Goal: Transaction & Acquisition: Purchase product/service

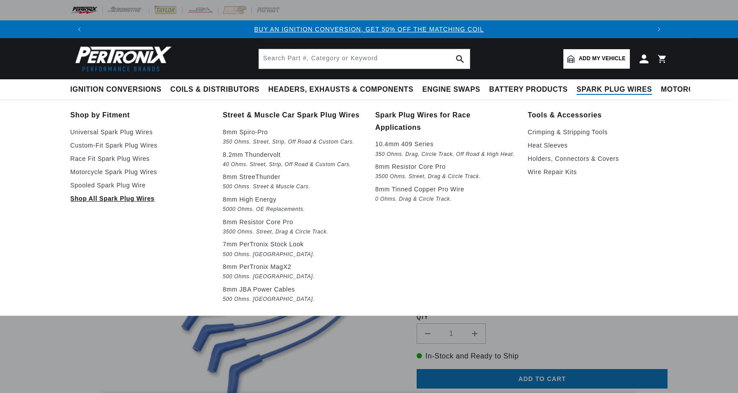
click at [112, 199] on link "Shop All Spark Plug Wires" at bounding box center [140, 198] width 140 height 11
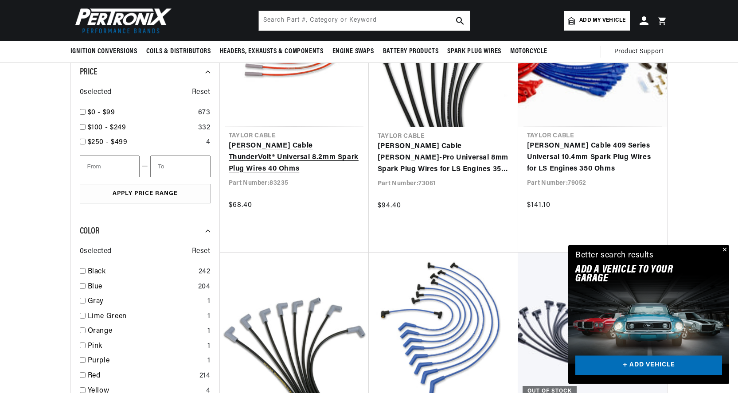
scroll to position [859, 0]
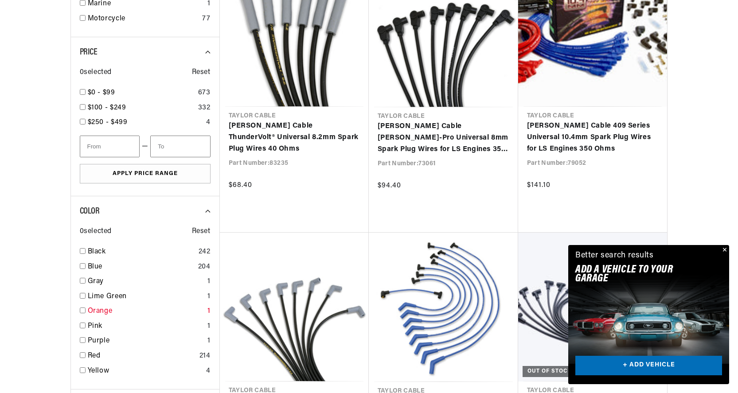
click at [83, 312] on input "checkbox" at bounding box center [83, 311] width 6 height 6
checkbox input "false"
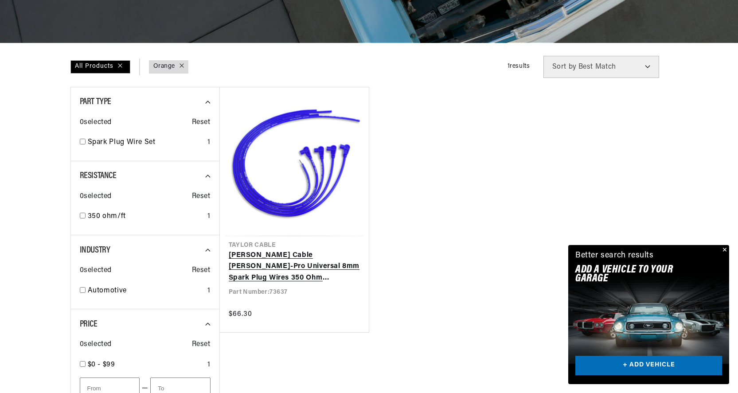
scroll to position [0, 1107]
click at [290, 268] on link "Taylor Cable Spiro-Pro Universal 8mm Spark Plug Wires 350 Ohm Suppression" at bounding box center [294, 267] width 131 height 34
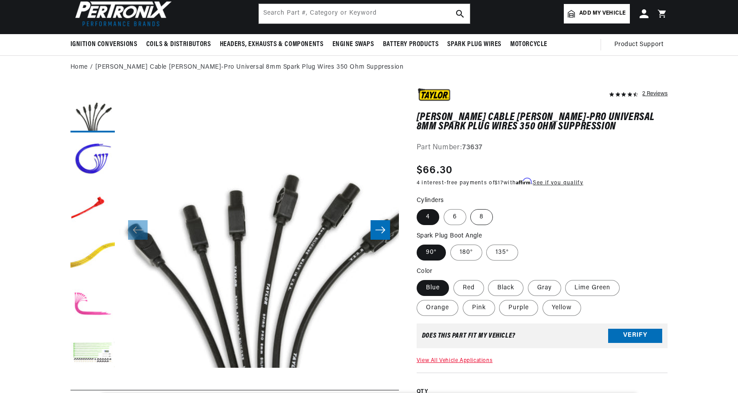
click at [480, 220] on label "8" at bounding box center [481, 217] width 23 height 16
click at [471, 208] on input "8" at bounding box center [471, 207] width 0 height 0
radio input "true"
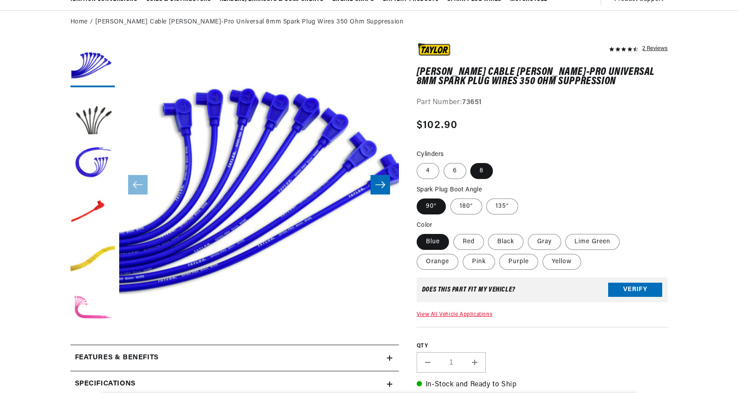
scroll to position [0, 1107]
click at [448, 261] on label "Orange" at bounding box center [438, 262] width 42 height 16
click at [624, 233] on input "Orange" at bounding box center [624, 232] width 0 height 0
radio input "true"
click at [468, 209] on label "180°" at bounding box center [466, 207] width 32 height 16
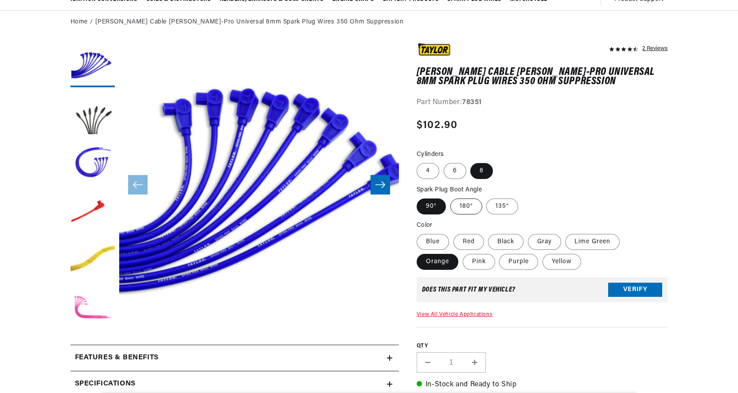
click at [451, 197] on input "180°" at bounding box center [450, 197] width 0 height 0
radio input "true"
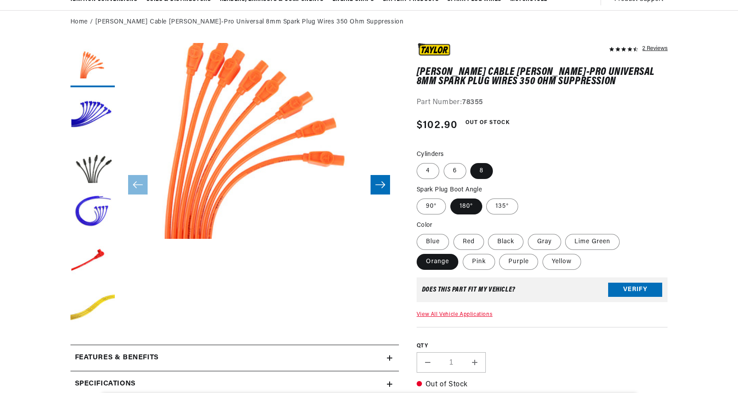
scroll to position [0, 554]
click at [506, 212] on label "135°" at bounding box center [502, 207] width 32 height 16
click at [487, 197] on input "135°" at bounding box center [487, 197] width 0 height 0
radio input "true"
click at [504, 208] on label "135°" at bounding box center [502, 207] width 32 height 16
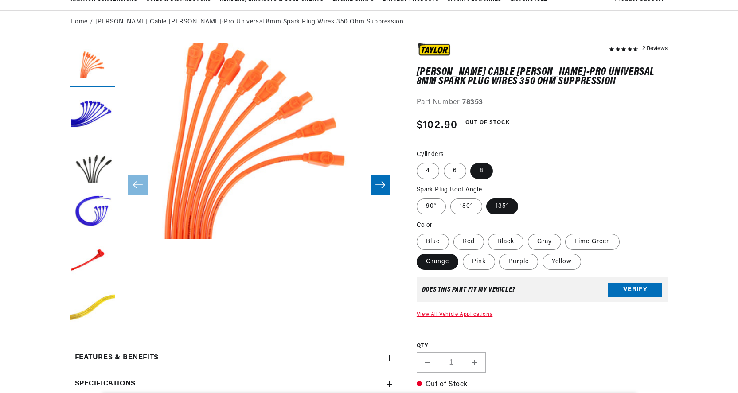
click at [487, 197] on input "135°" at bounding box center [487, 197] width 0 height 0
click at [427, 207] on label "90°" at bounding box center [431, 207] width 29 height 16
click at [419, 197] on input "90°" at bounding box center [419, 197] width 0 height 0
radio input "true"
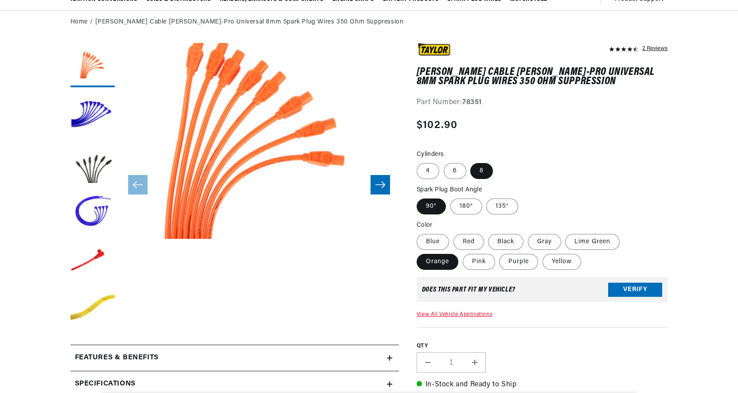
click at [427, 207] on label "90°" at bounding box center [431, 207] width 29 height 16
click at [419, 197] on input "90°" at bounding box center [419, 197] width 0 height 0
click at [462, 205] on label "180°" at bounding box center [466, 207] width 32 height 16
click at [451, 197] on input "180°" at bounding box center [450, 197] width 0 height 0
radio input "true"
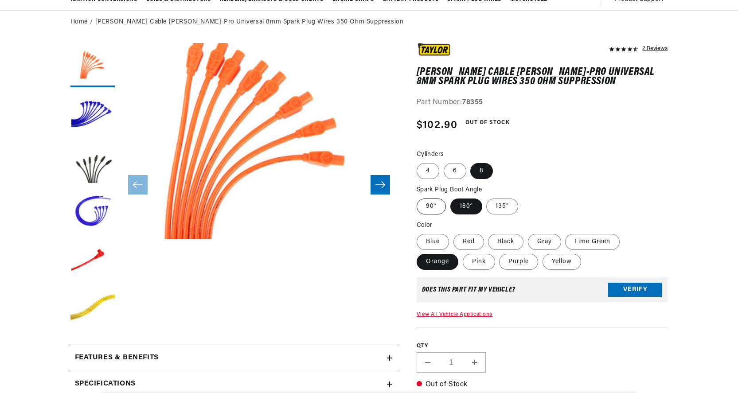
click at [433, 206] on label "90°" at bounding box center [431, 207] width 29 height 16
click at [419, 197] on input "90°" at bounding box center [419, 197] width 0 height 0
radio input "true"
click at [501, 205] on label "135°" at bounding box center [502, 207] width 32 height 16
click at [487, 197] on input "135°" at bounding box center [487, 197] width 0 height 0
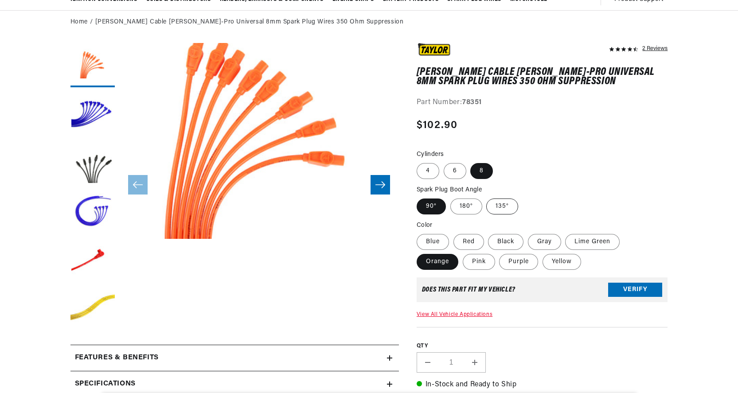
radio input "true"
click at [434, 206] on label "90°" at bounding box center [431, 207] width 29 height 16
click at [419, 197] on input "90°" at bounding box center [419, 197] width 0 height 0
radio input "true"
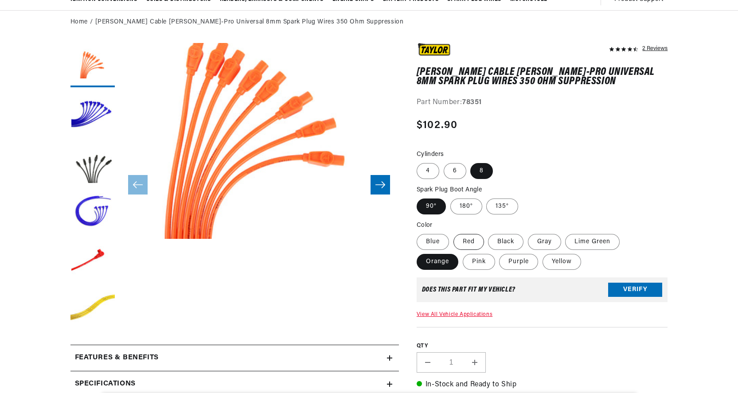
click at [469, 244] on label "Red" at bounding box center [468, 242] width 31 height 16
click at [454, 233] on input "Red" at bounding box center [453, 232] width 0 height 0
radio input "true"
